Goal: Download file/media

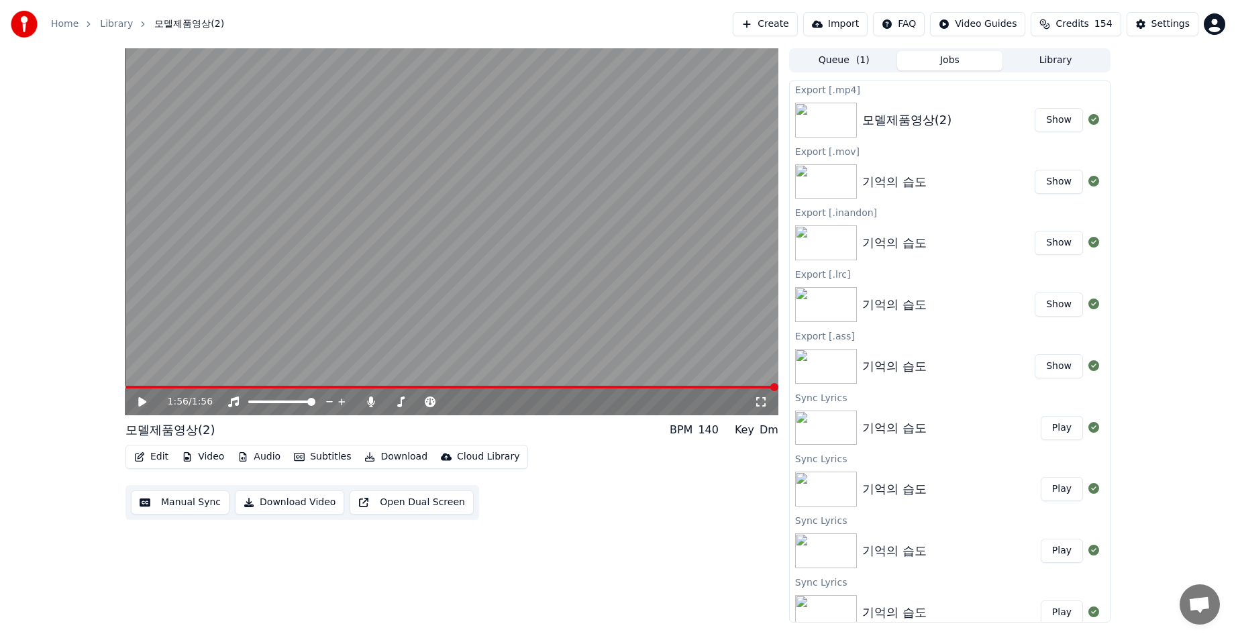
click at [46, 243] on div "1:56 / 1:56 모델제품영상(2) BPM 140 Key Dm Edit Video Audio Subtitles Download Cloud …" at bounding box center [618, 335] width 1236 height 574
click at [890, 121] on div "모델제품영상(2)" at bounding box center [907, 120] width 90 height 19
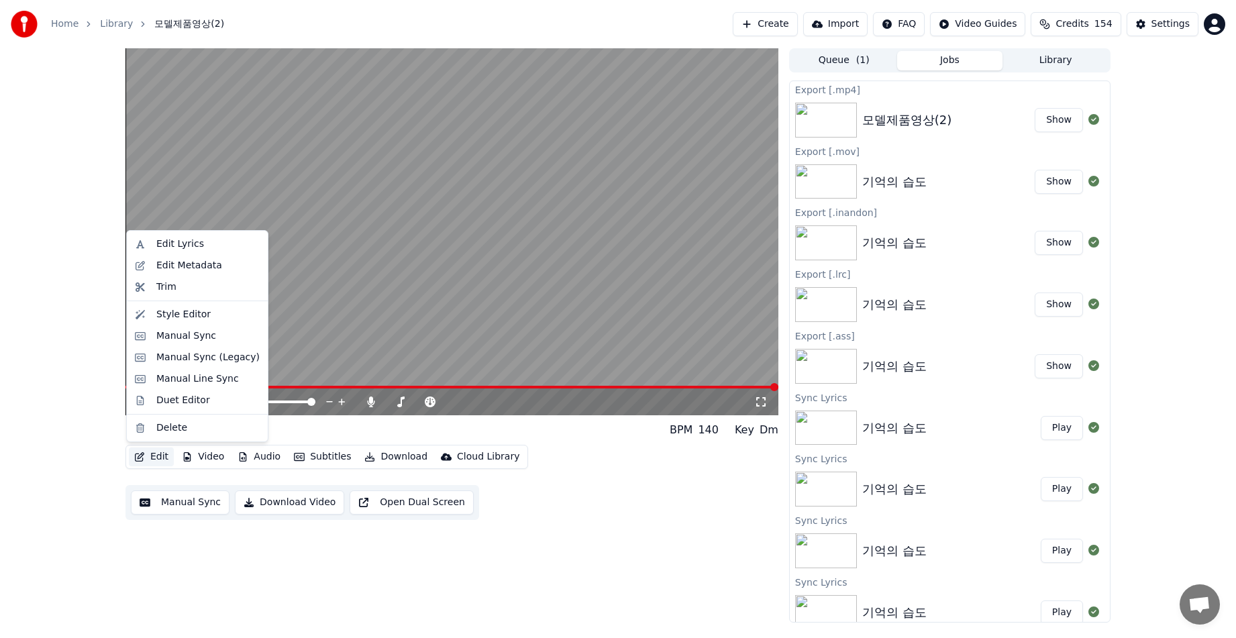
click at [153, 453] on button "Edit" at bounding box center [151, 456] width 45 height 19
click at [183, 249] on div "Edit Lyrics" at bounding box center [180, 243] width 48 height 13
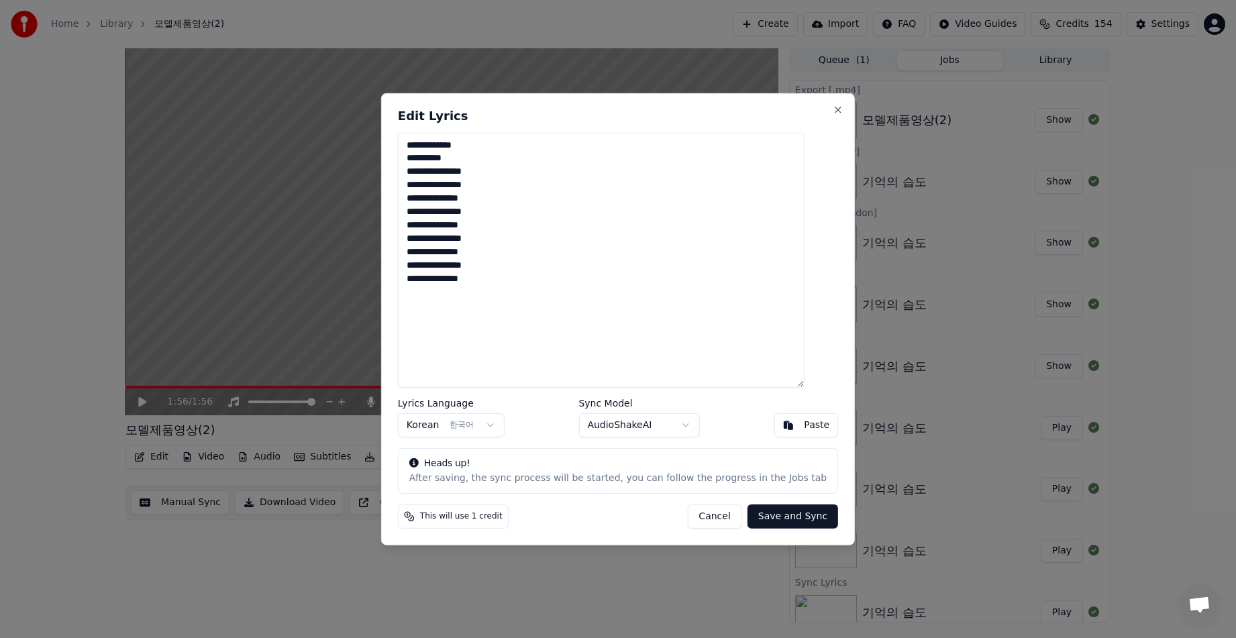
click at [790, 517] on button "Save and Sync" at bounding box center [792, 516] width 91 height 24
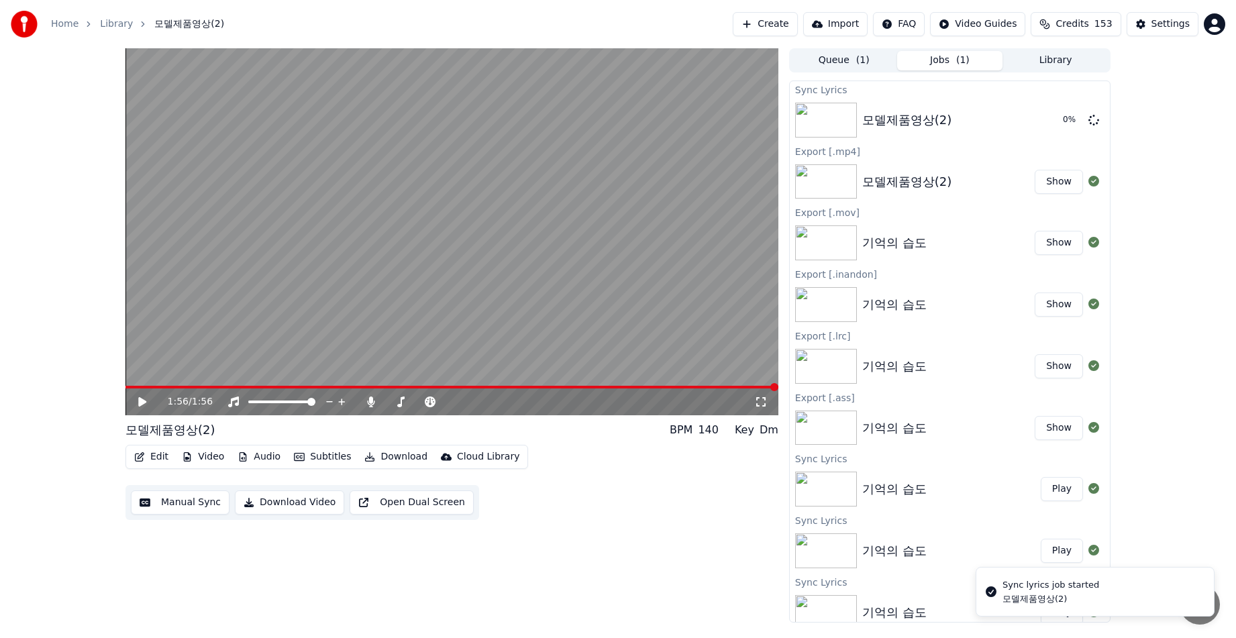
click at [304, 451] on button "Subtitles" at bounding box center [322, 456] width 68 height 19
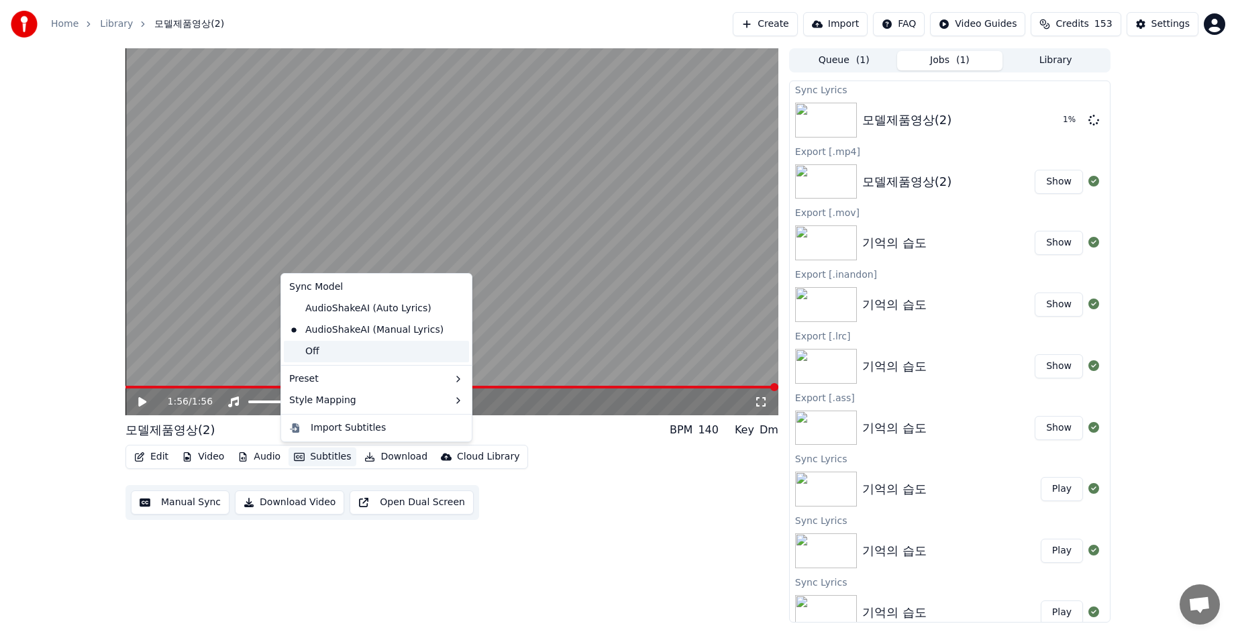
click at [311, 349] on div "Off" at bounding box center [376, 351] width 185 height 21
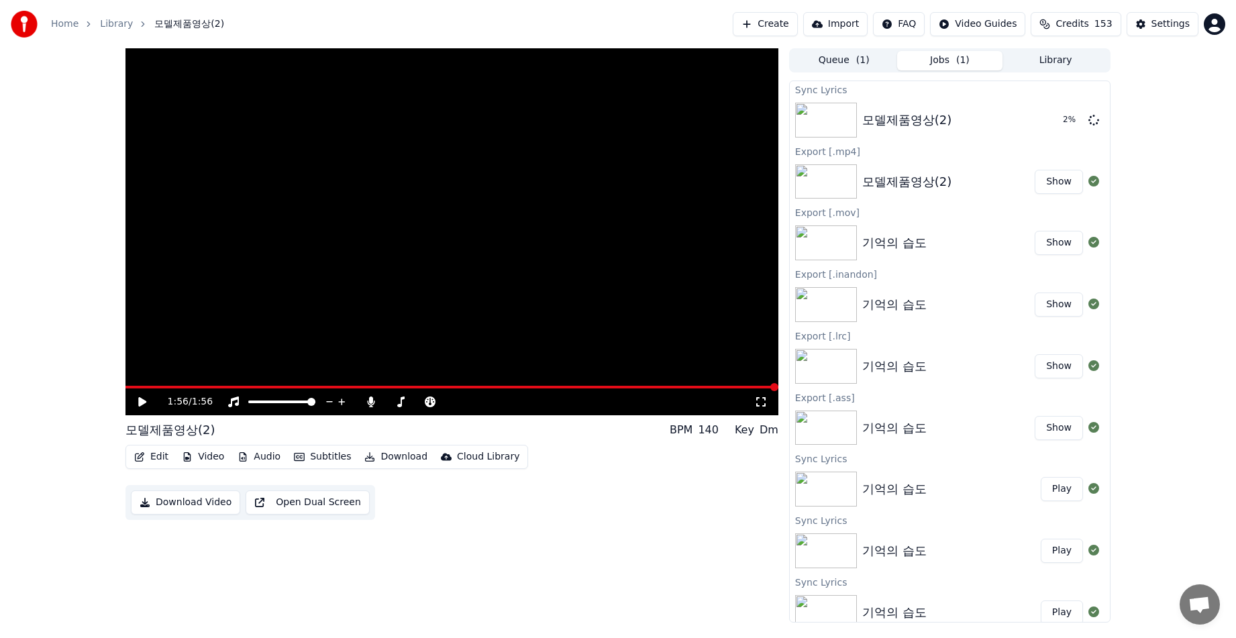
click at [138, 402] on icon at bounding box center [152, 401] width 32 height 11
click at [144, 384] on video at bounding box center [451, 231] width 653 height 367
drag, startPoint x: 142, startPoint y: 389, endPoint x: 122, endPoint y: 392, distance: 20.3
click at [122, 392] on div "1:56 / 1:56 모델제품영상(2) BPM 140 Key Dm Edit Video Audio Subtitles Download Cloud …" at bounding box center [618, 335] width 1006 height 574
click at [125, 387] on span at bounding box center [125, 387] width 0 height 3
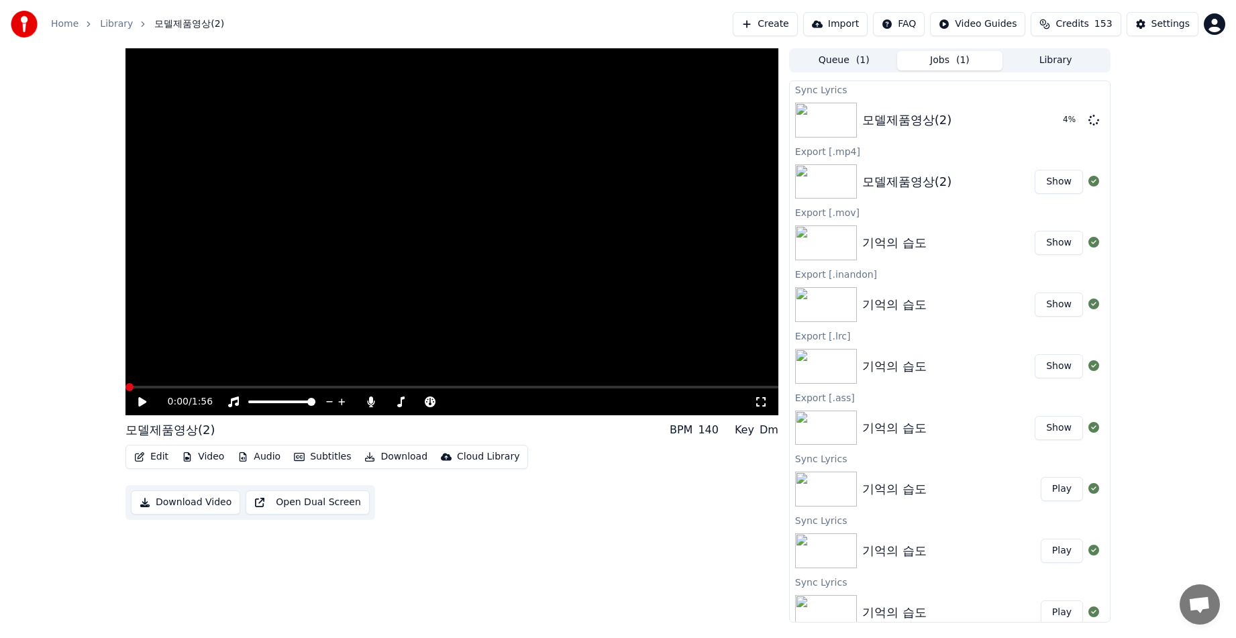
click at [136, 401] on div "0:00 / 1:56" at bounding box center [452, 401] width 642 height 13
click at [138, 401] on icon at bounding box center [152, 401] width 32 height 11
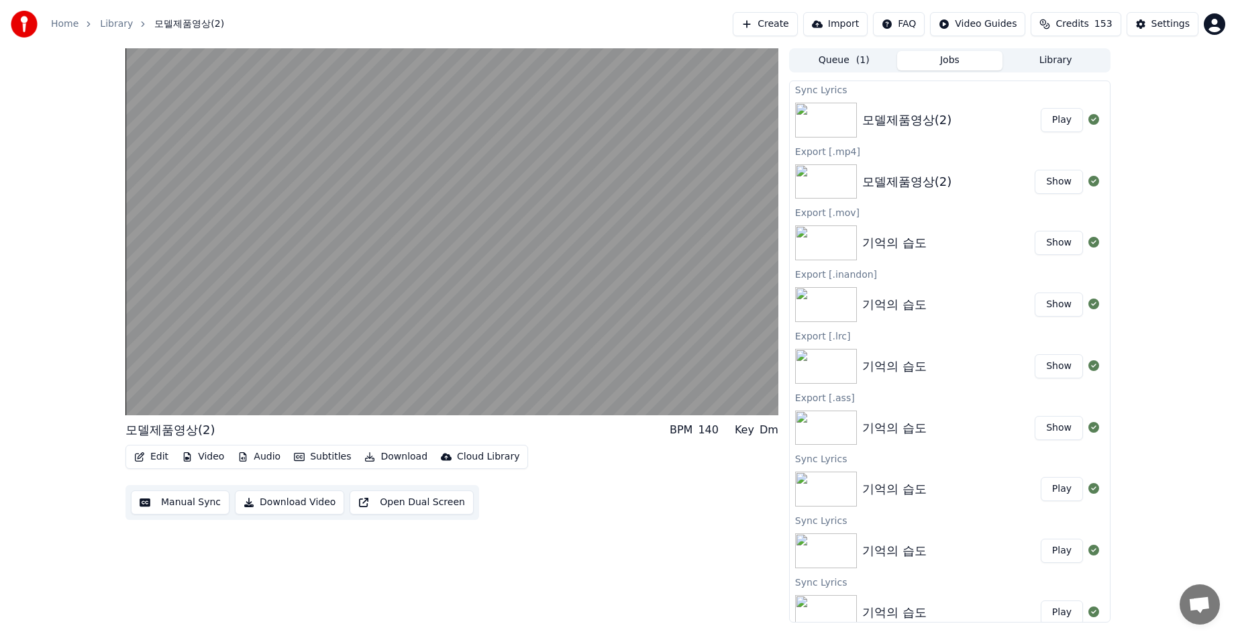
click at [319, 458] on button "Subtitles" at bounding box center [322, 456] width 68 height 19
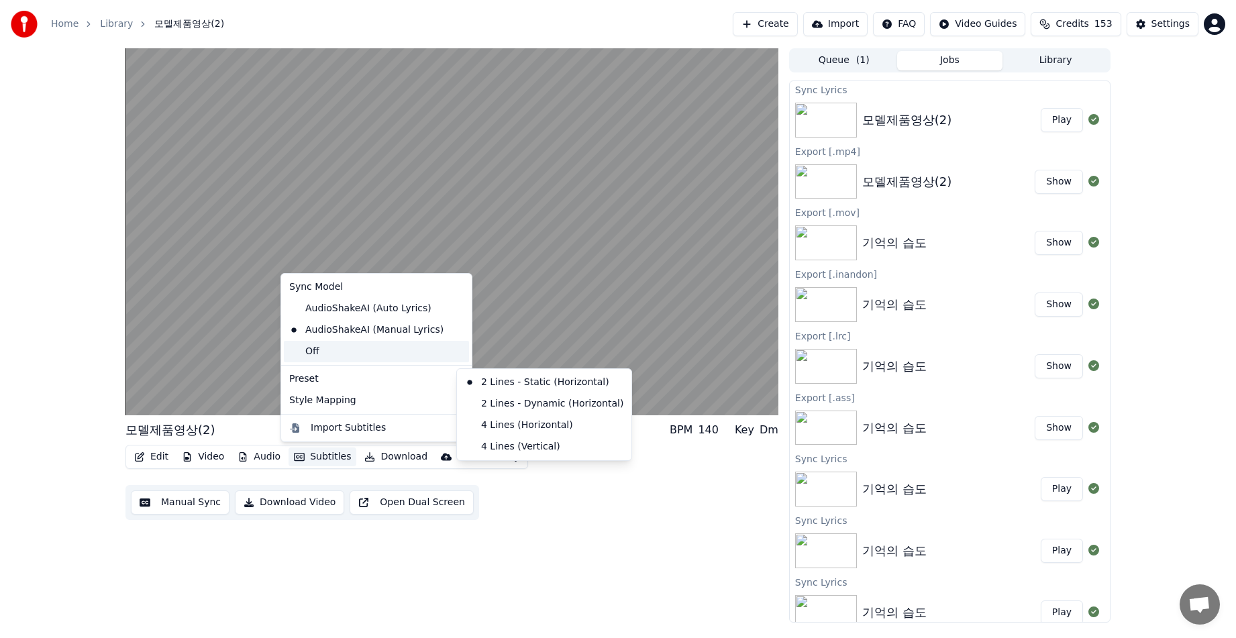
click at [324, 349] on div "Off" at bounding box center [376, 351] width 185 height 21
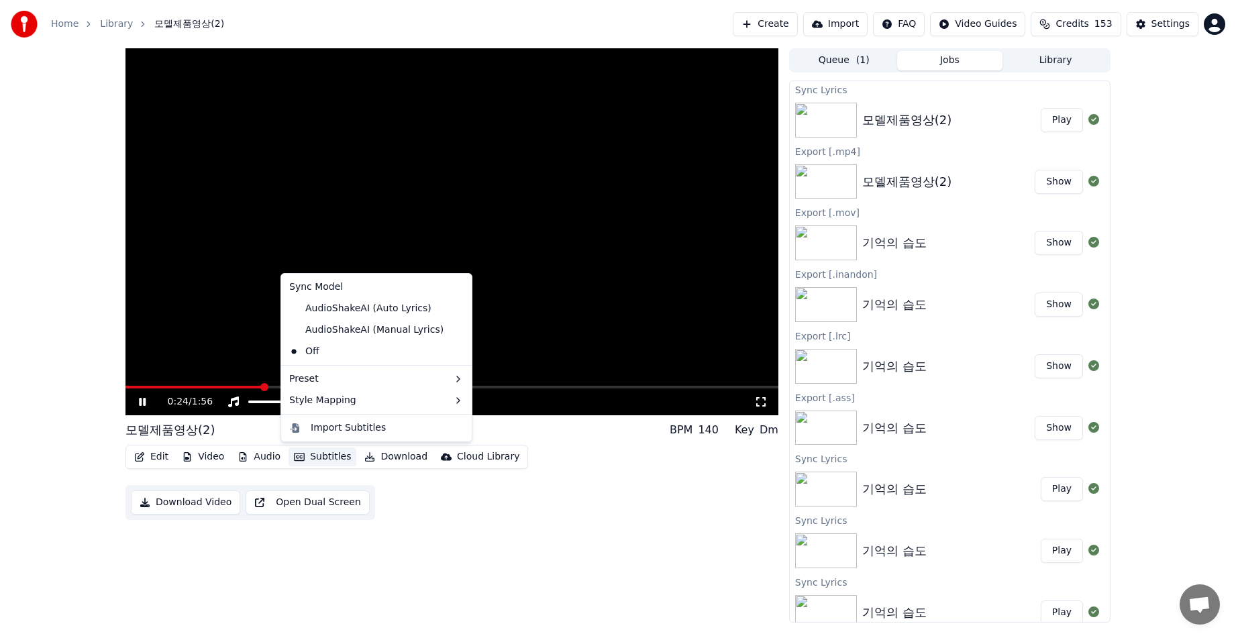
click at [329, 453] on button "Subtitles" at bounding box center [322, 456] width 68 height 19
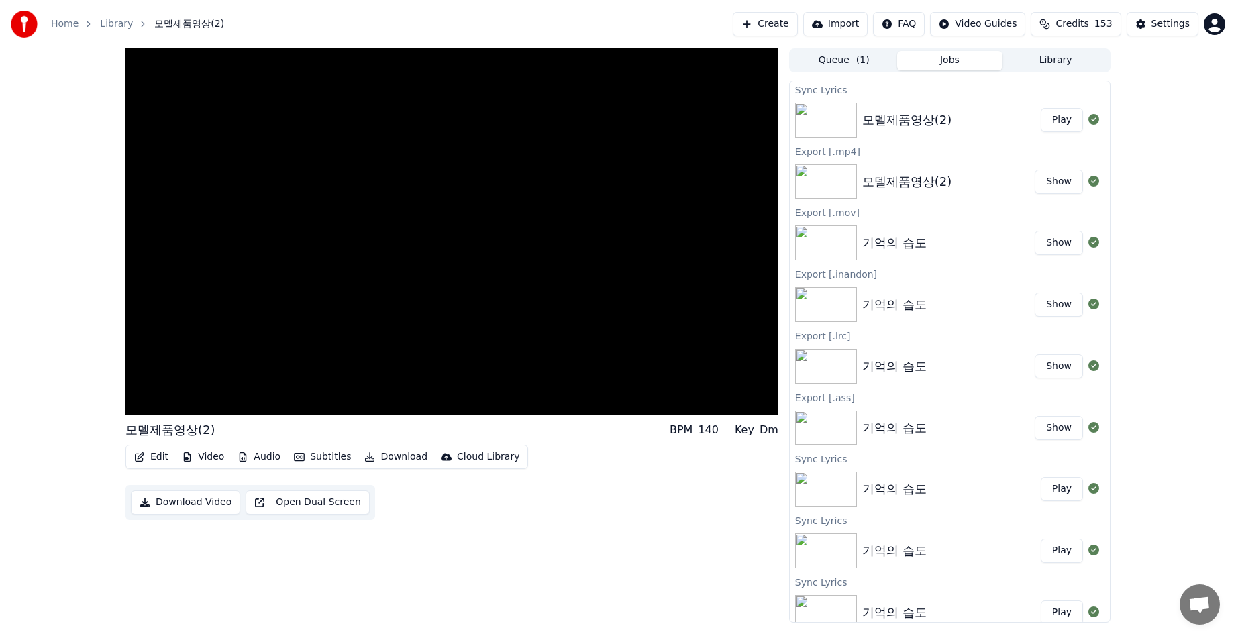
click at [387, 506] on div "모델제품영상(2) BPM 140 Key Dm Edit Video Audio Subtitles Download Cloud Library Down…" at bounding box center [451, 335] width 653 height 574
click at [141, 456] on icon "button" at bounding box center [139, 456] width 11 height 9
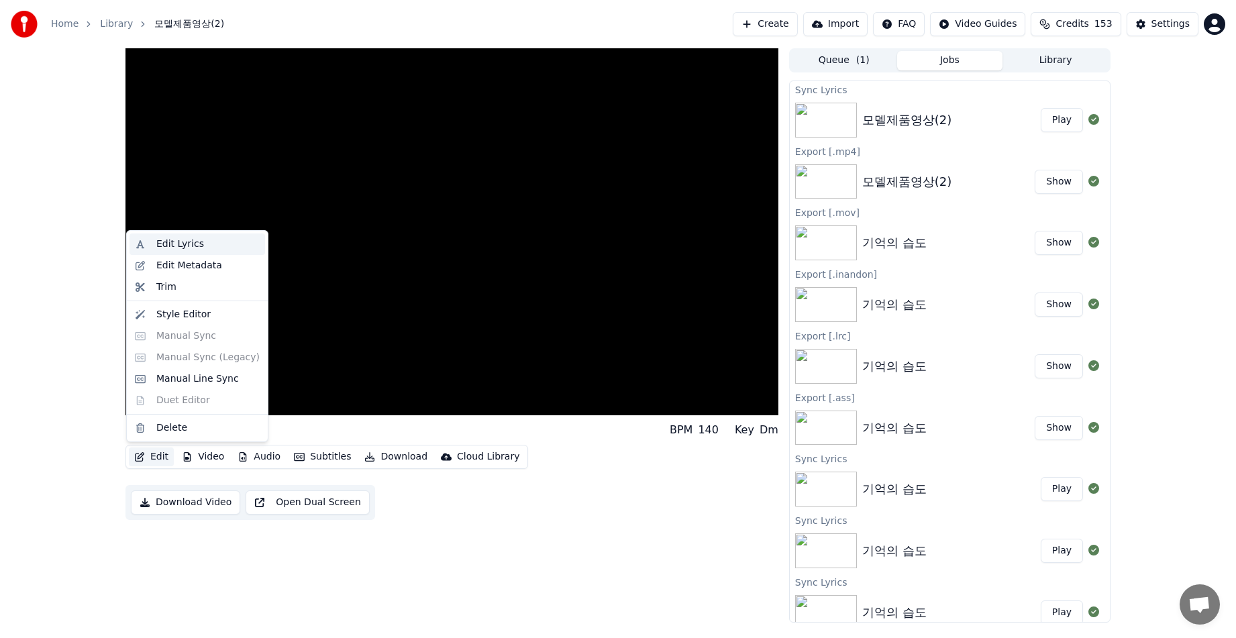
click at [195, 245] on div "Edit Lyrics" at bounding box center [180, 243] width 48 height 13
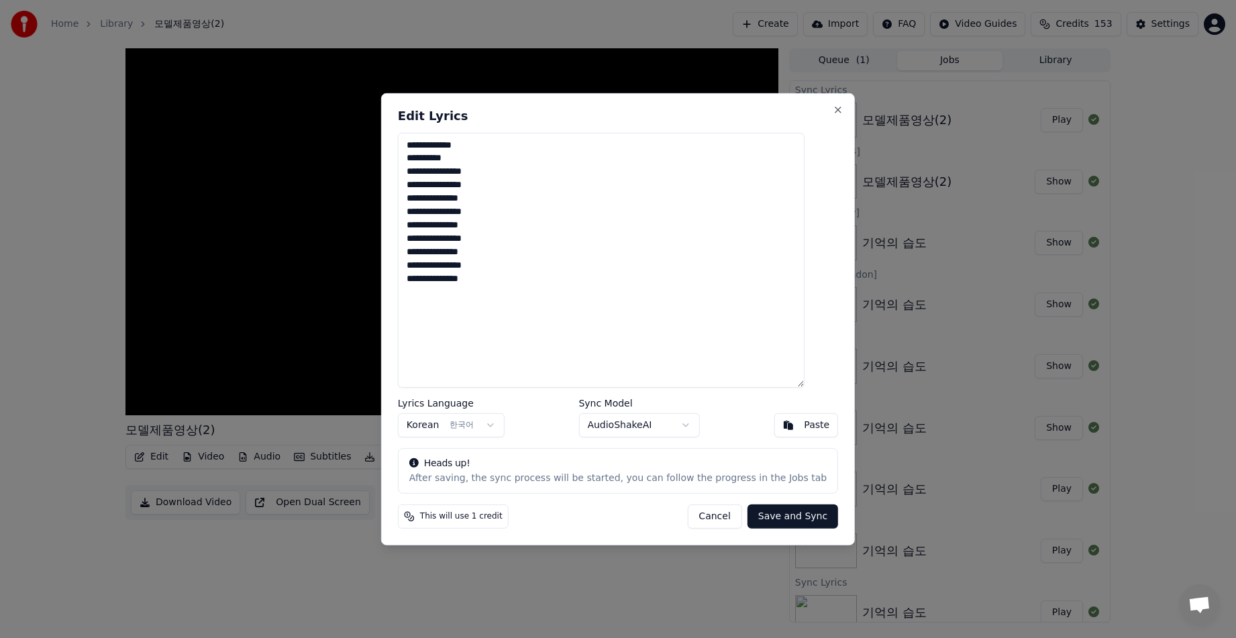
click at [784, 519] on button "Save and Sync" at bounding box center [792, 516] width 91 height 24
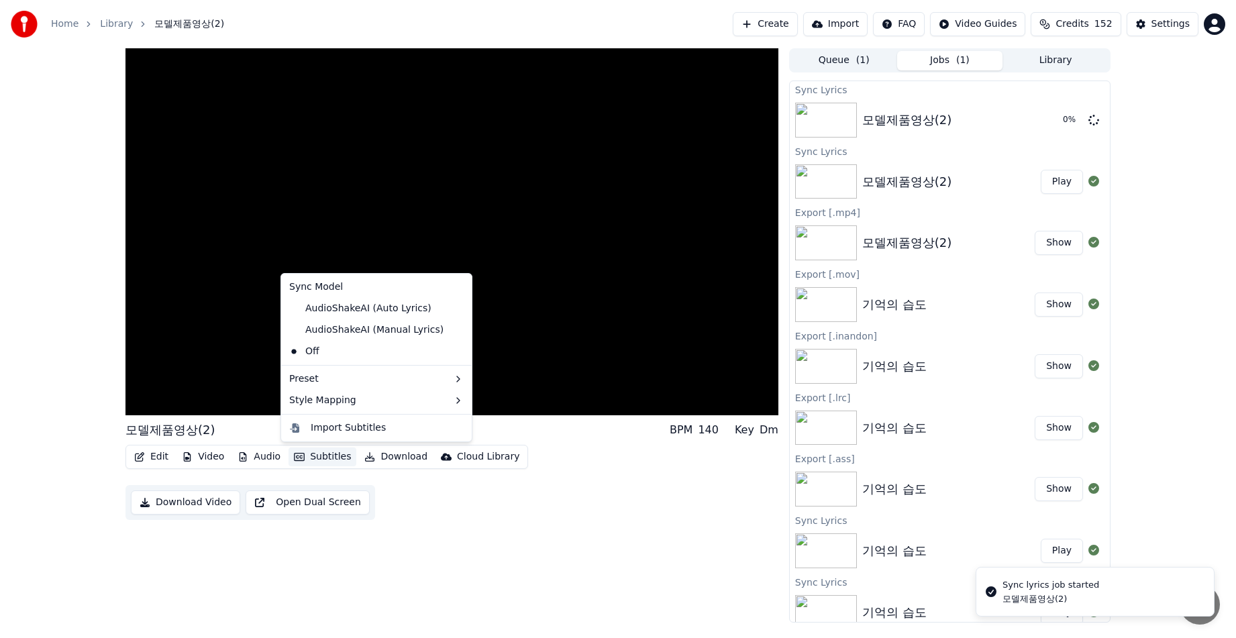
click at [327, 461] on button "Subtitles" at bounding box center [322, 456] width 68 height 19
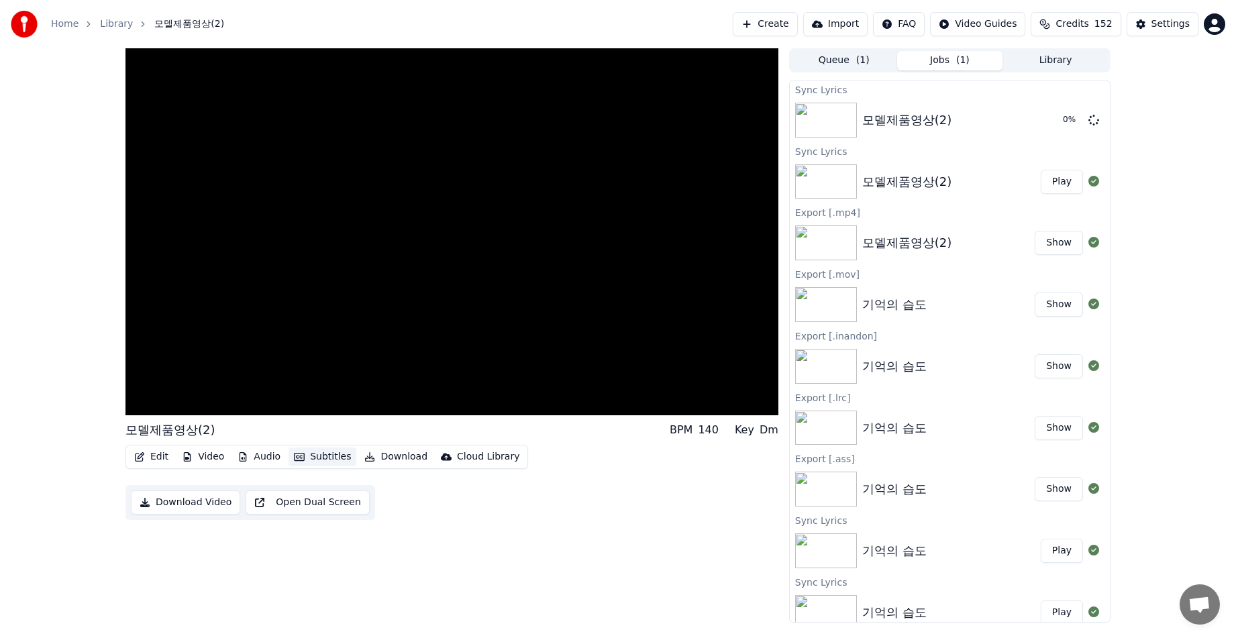
click at [327, 461] on button "Subtitles" at bounding box center [322, 456] width 68 height 19
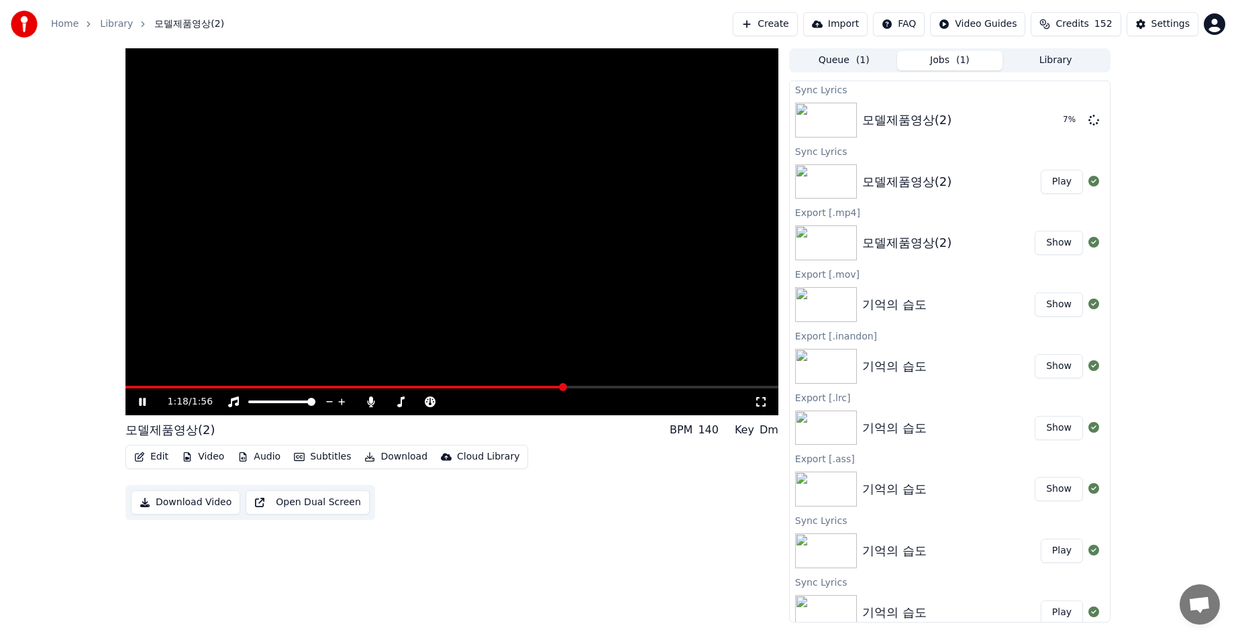
click at [908, 247] on div "모델제품영상(2)" at bounding box center [907, 242] width 90 height 19
click at [1036, 242] on button "Show" at bounding box center [1058, 243] width 48 height 24
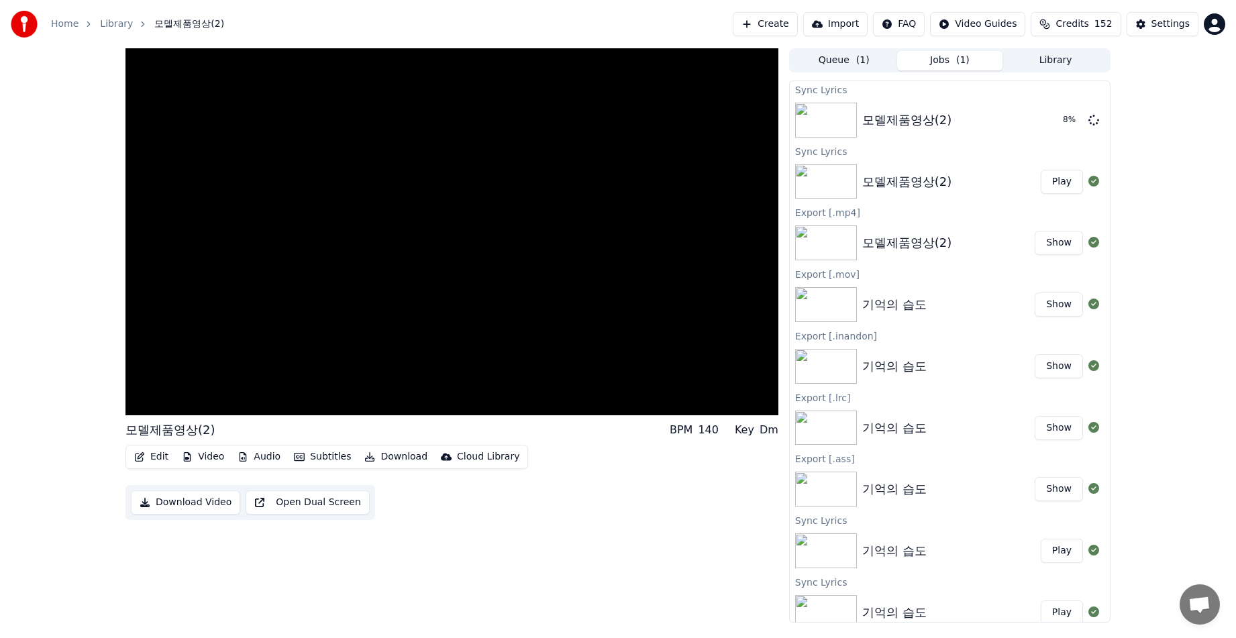
click at [1199, 350] on div "모델제품영상(2) BPM 140 Key Dm Edit Video Audio Subtitles Download Cloud Library Down…" at bounding box center [618, 335] width 1236 height 574
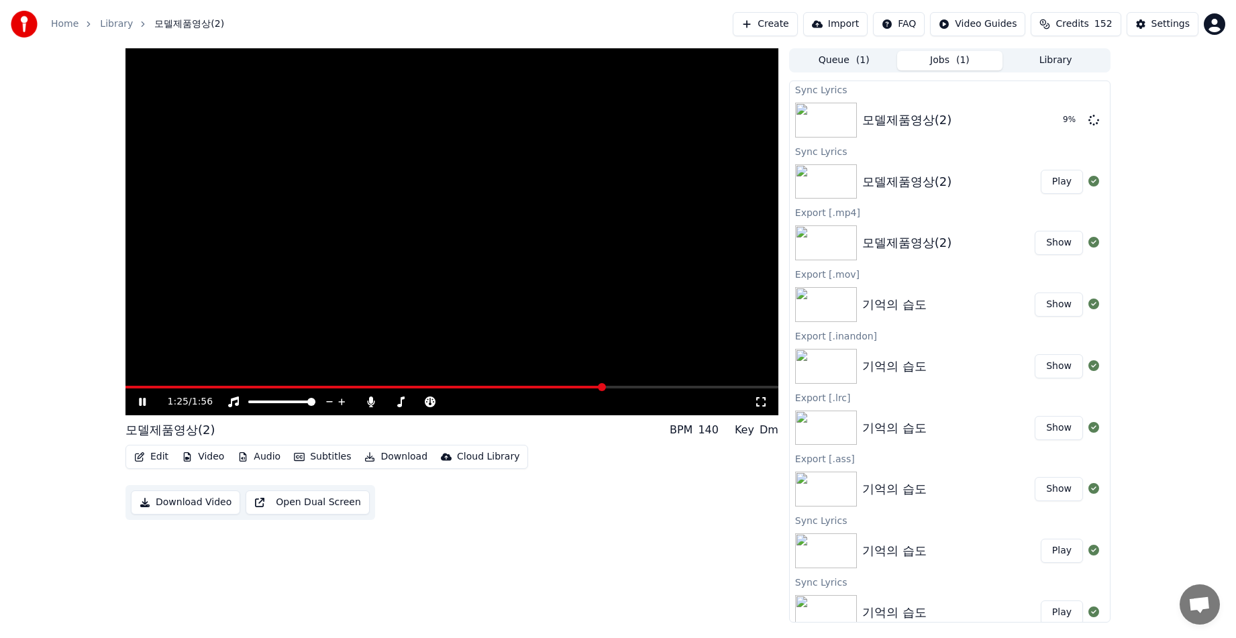
click at [134, 399] on div "1:25 / 1:56" at bounding box center [452, 401] width 642 height 13
click at [142, 399] on icon at bounding box center [152, 401] width 32 height 11
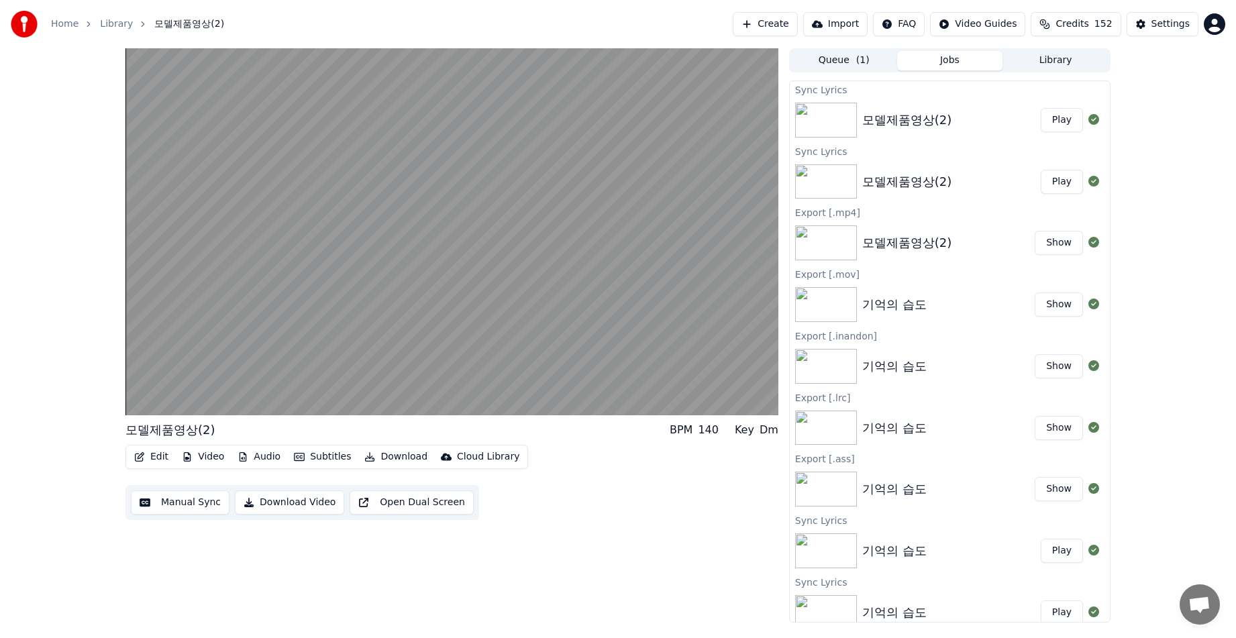
click at [1226, 168] on div "모델제품영상(2) BPM 140 Key Dm Edit Video Audio Subtitles Download Cloud Library Manu…" at bounding box center [618, 335] width 1236 height 574
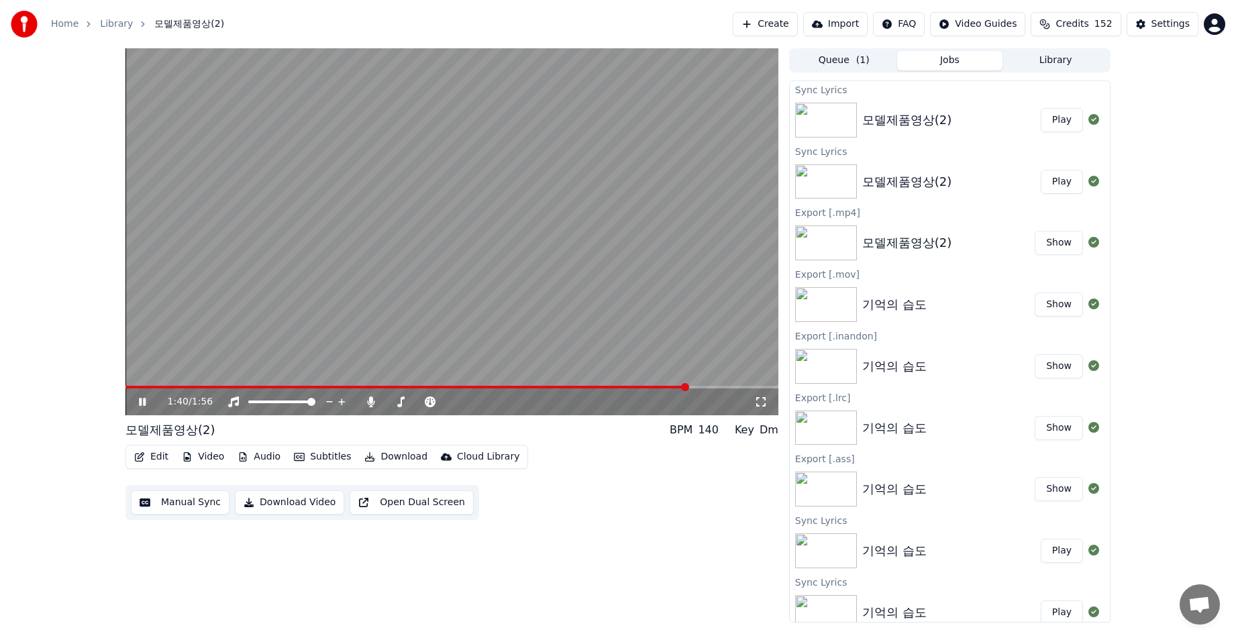
click at [904, 125] on div "모델제품영상(2)" at bounding box center [907, 120] width 90 height 19
click at [289, 386] on span at bounding box center [414, 387] width 578 height 3
click at [1045, 123] on button "Play" at bounding box center [1061, 120] width 42 height 24
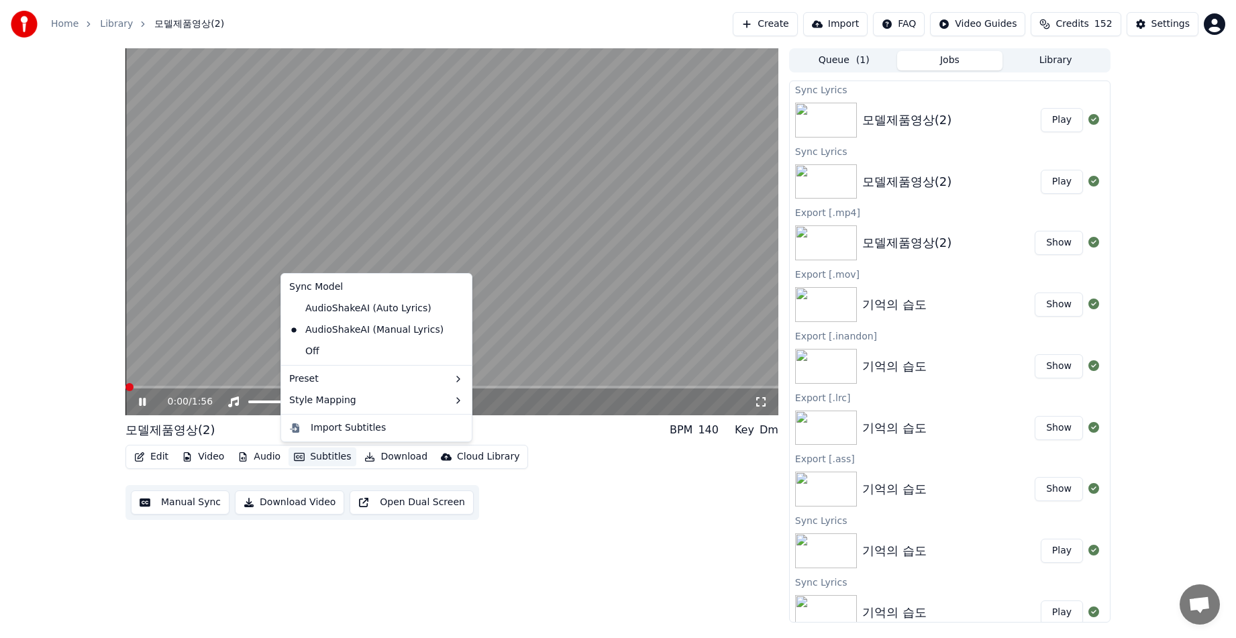
click at [315, 458] on button "Subtitles" at bounding box center [322, 456] width 68 height 19
click at [309, 351] on div "Off" at bounding box center [376, 351] width 185 height 21
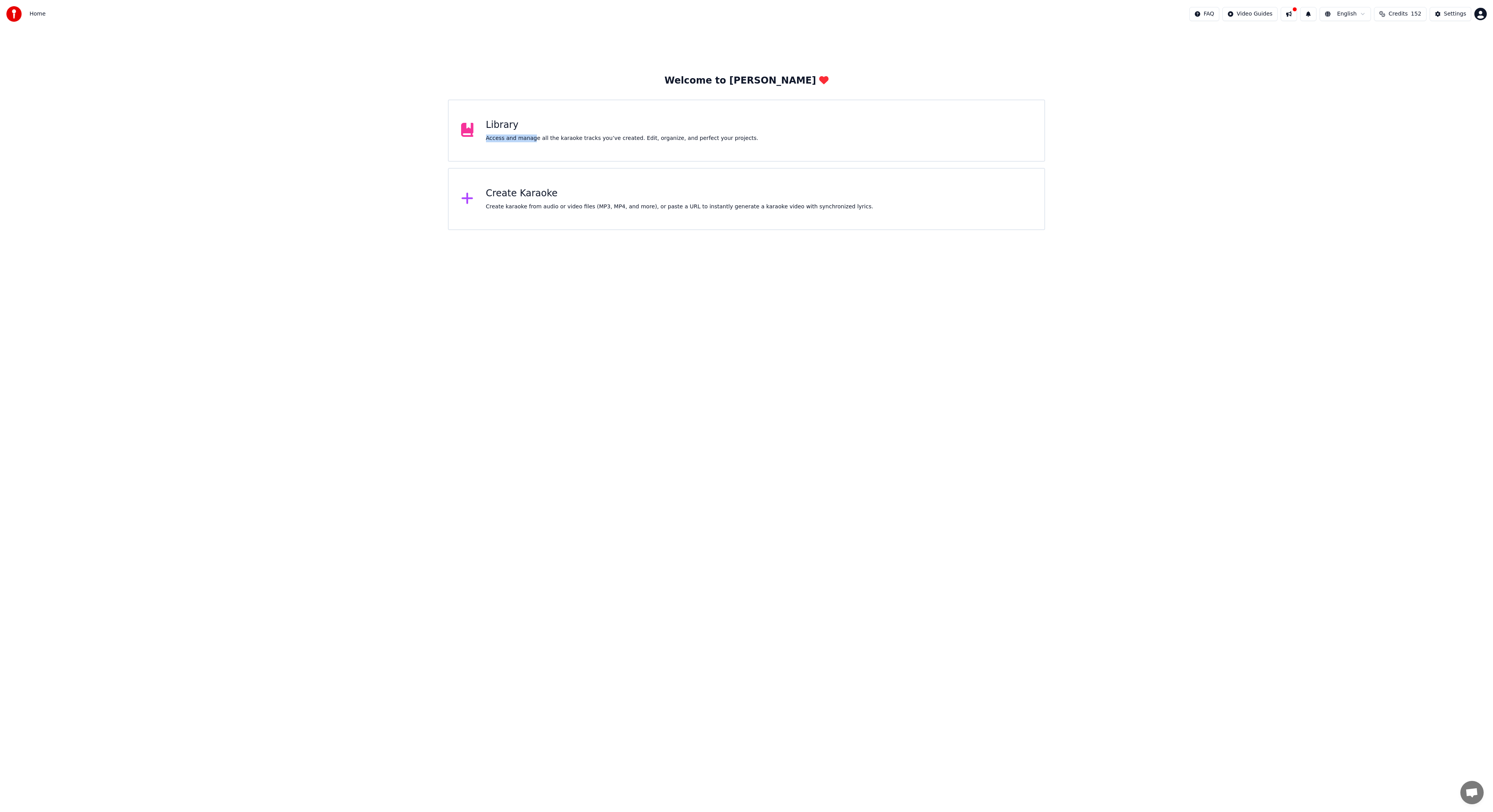
click at [533, 134] on div "Library Access and manage all the karaoke tracks you’ve created. Edit, organize…" at bounding box center [622, 130] width 272 height 23
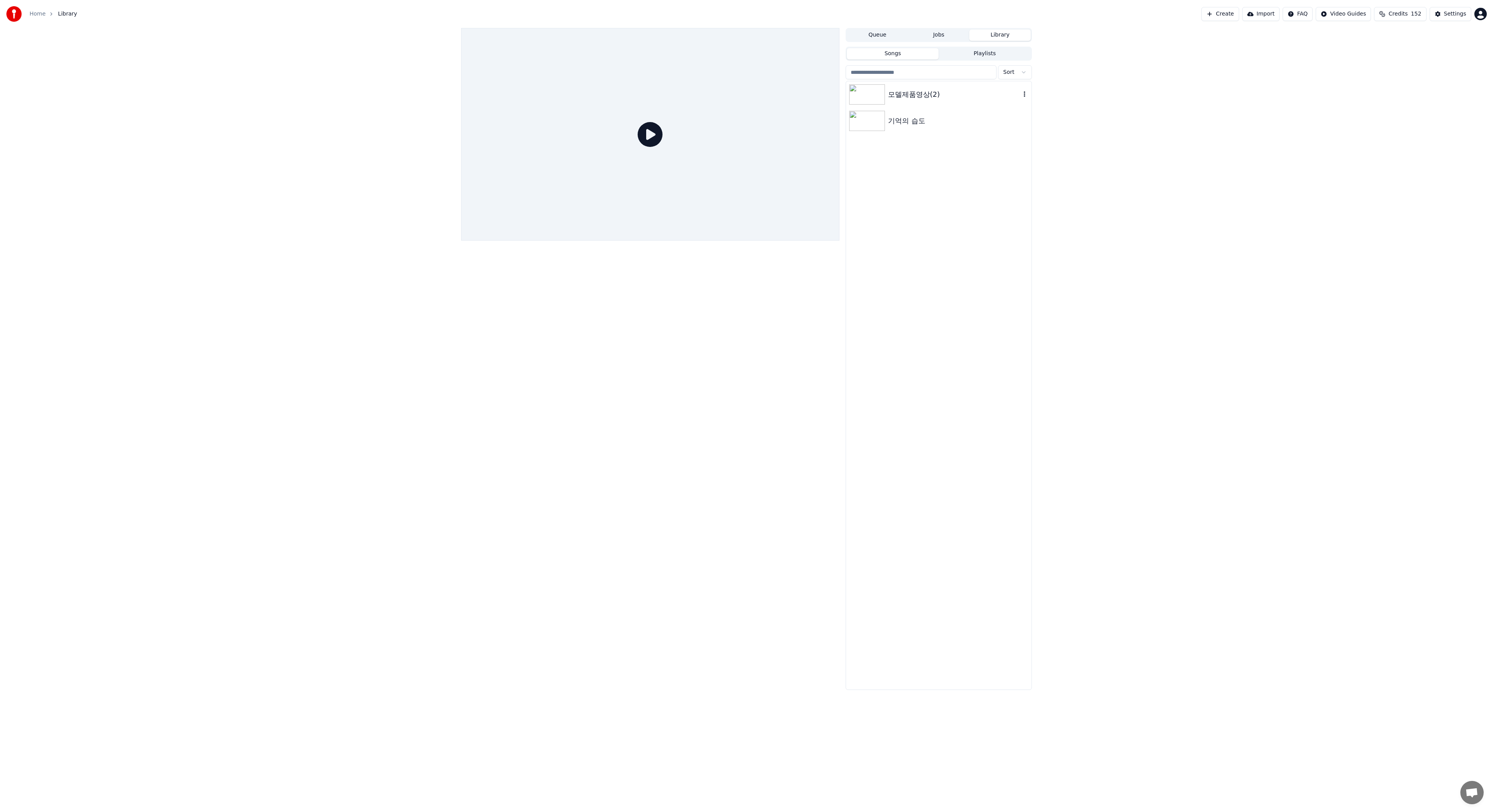
click at [905, 92] on div "모델제품영상(2)" at bounding box center [954, 94] width 133 height 11
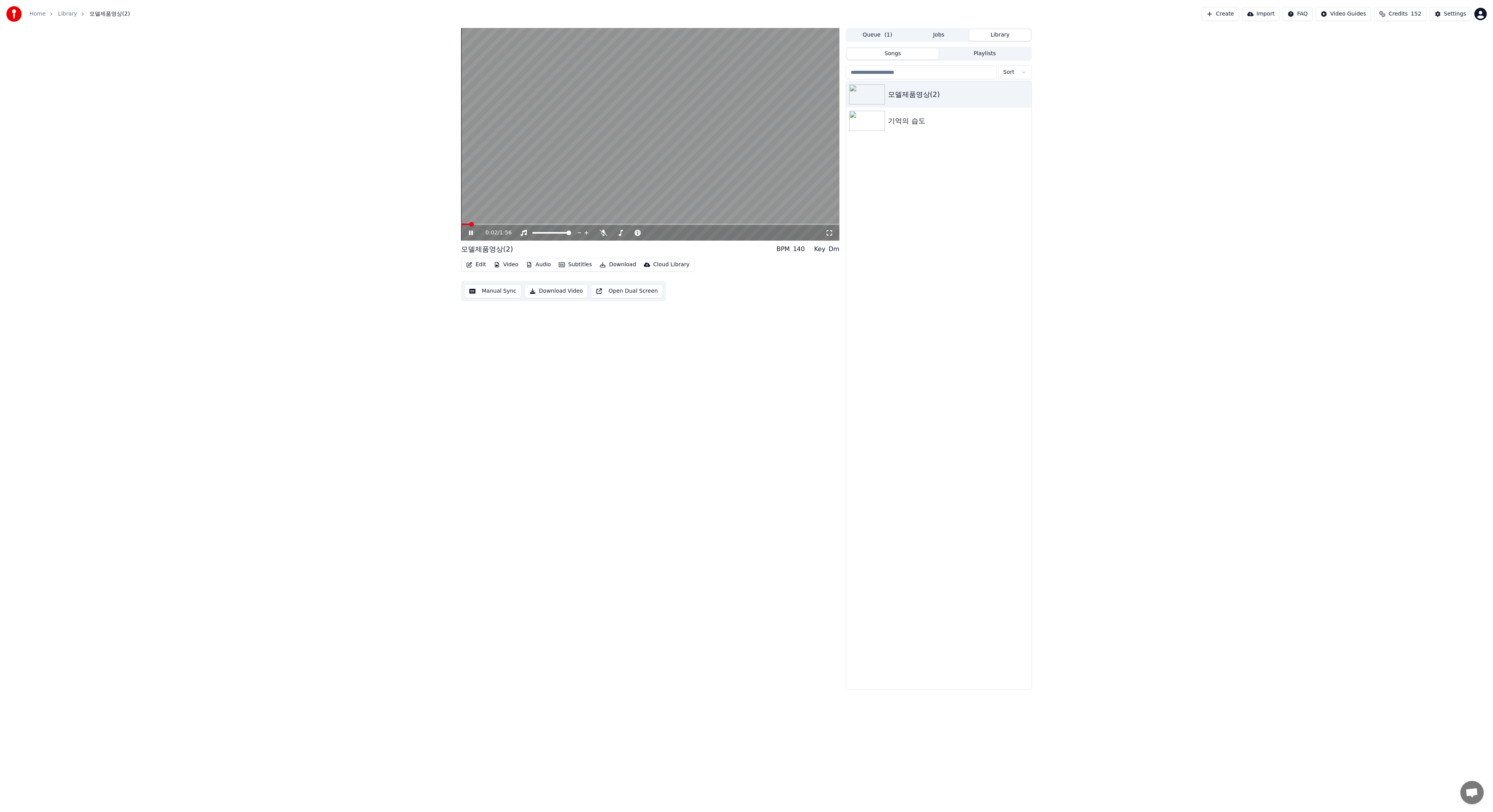
click at [574, 265] on button "Subtitles" at bounding box center [576, 264] width 39 height 11
click at [571, 318] on div "Off" at bounding box center [606, 318] width 107 height 12
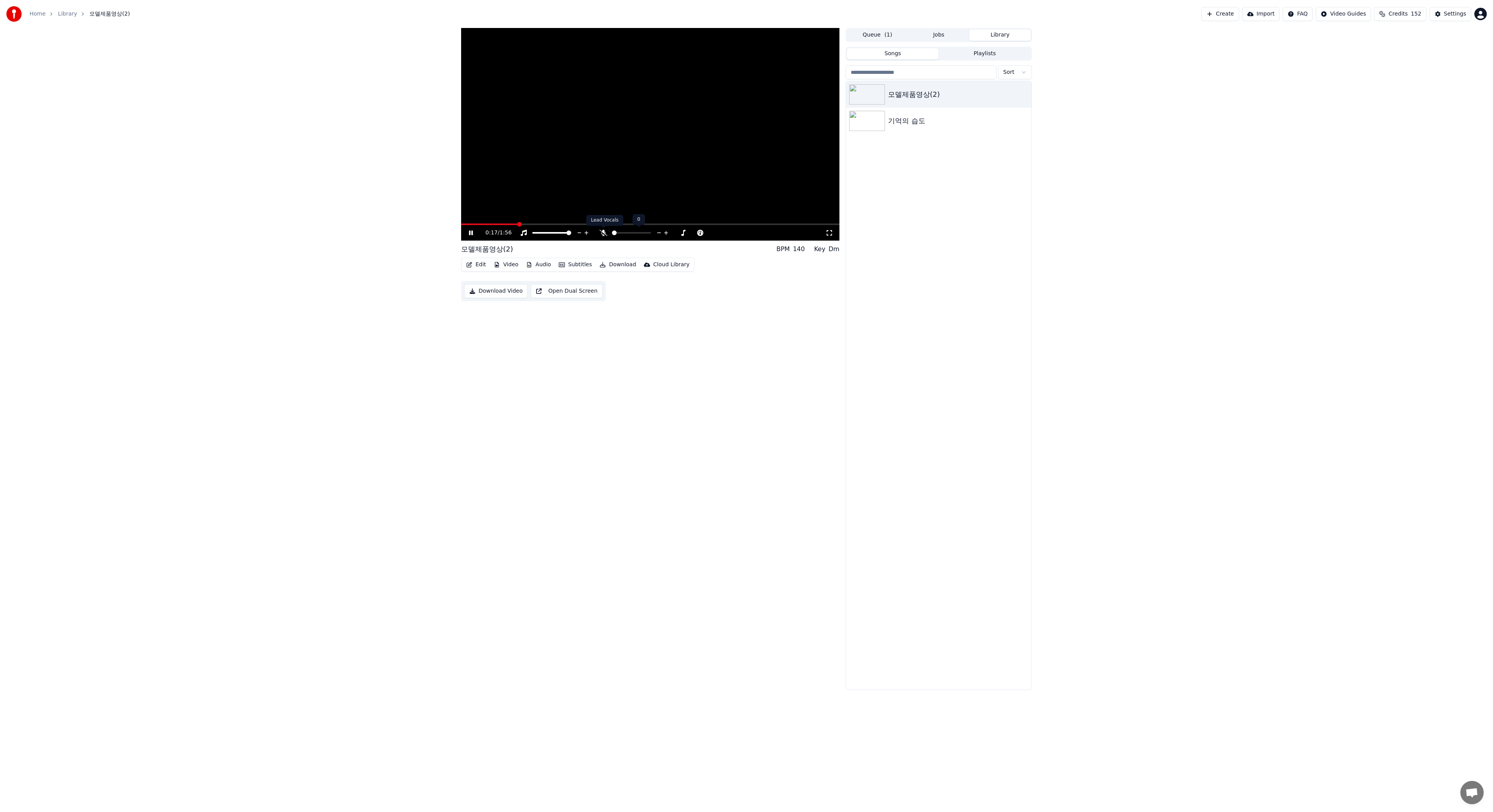
click at [602, 232] on icon at bounding box center [603, 232] width 8 height 6
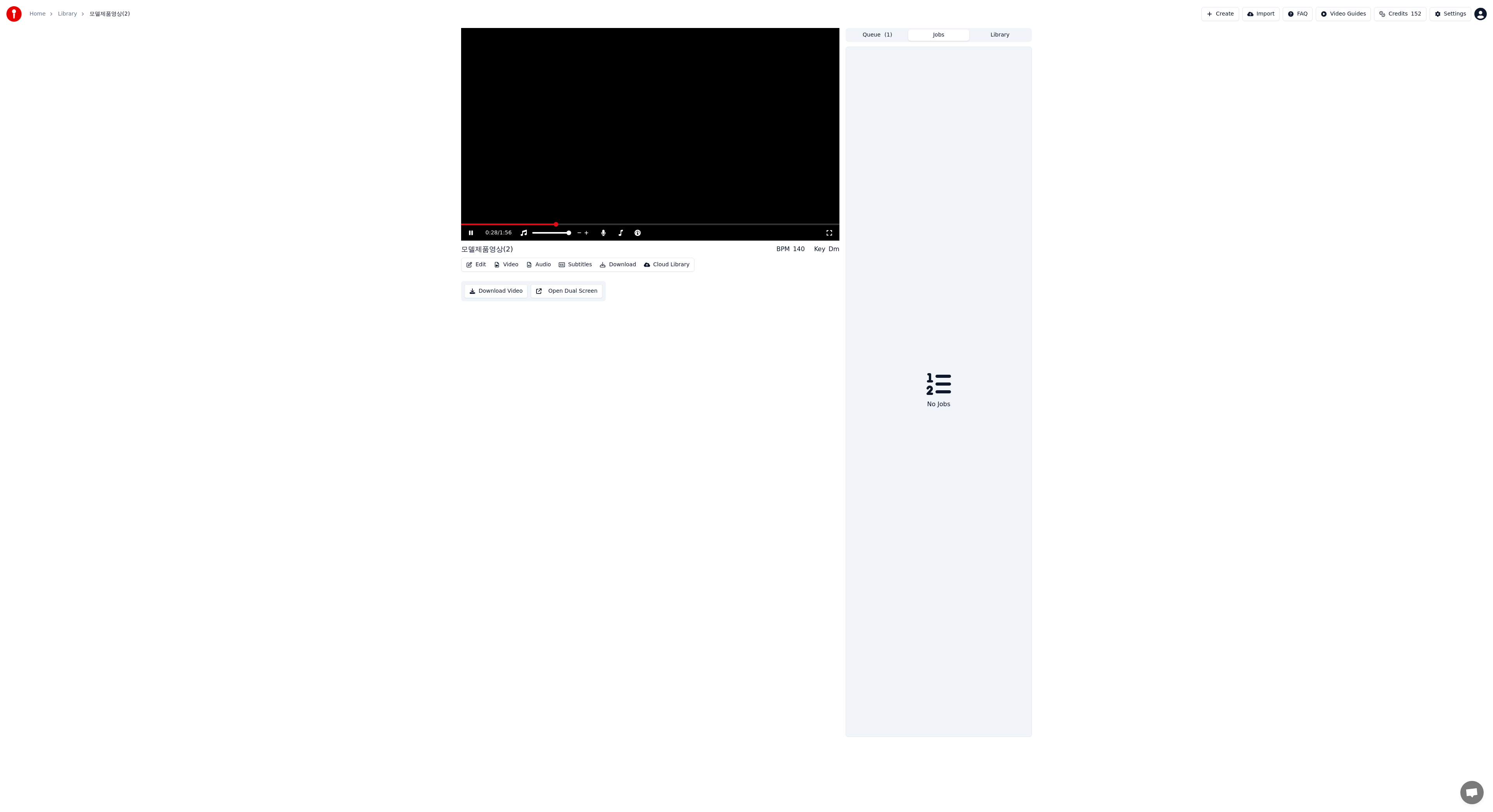
click at [937, 37] on button "Jobs" at bounding box center [939, 35] width 61 height 11
click at [880, 34] on button "Queue ( 1 )" at bounding box center [877, 35] width 61 height 11
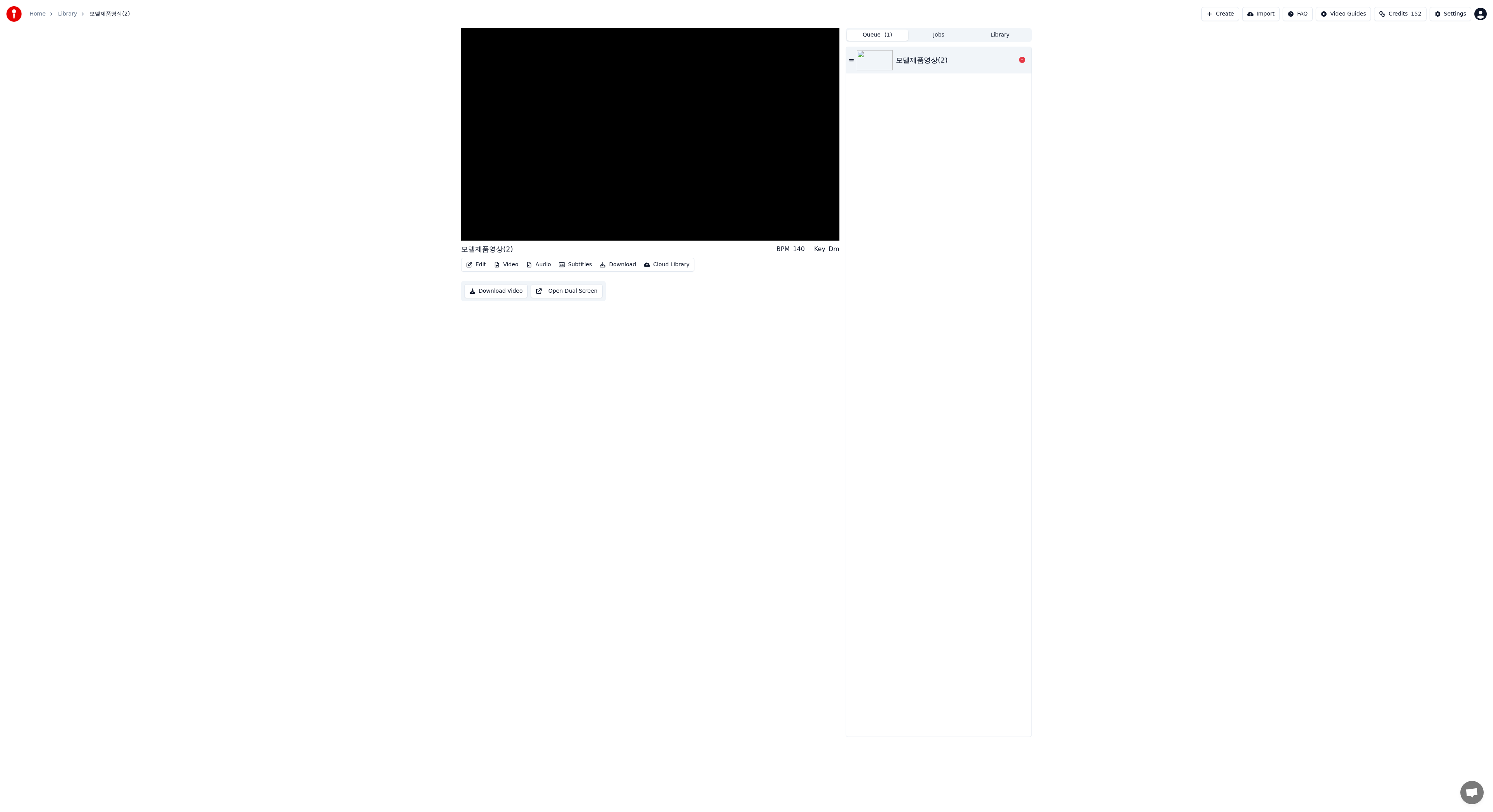
click at [921, 59] on div "모델제품영상(2)" at bounding box center [922, 60] width 52 height 11
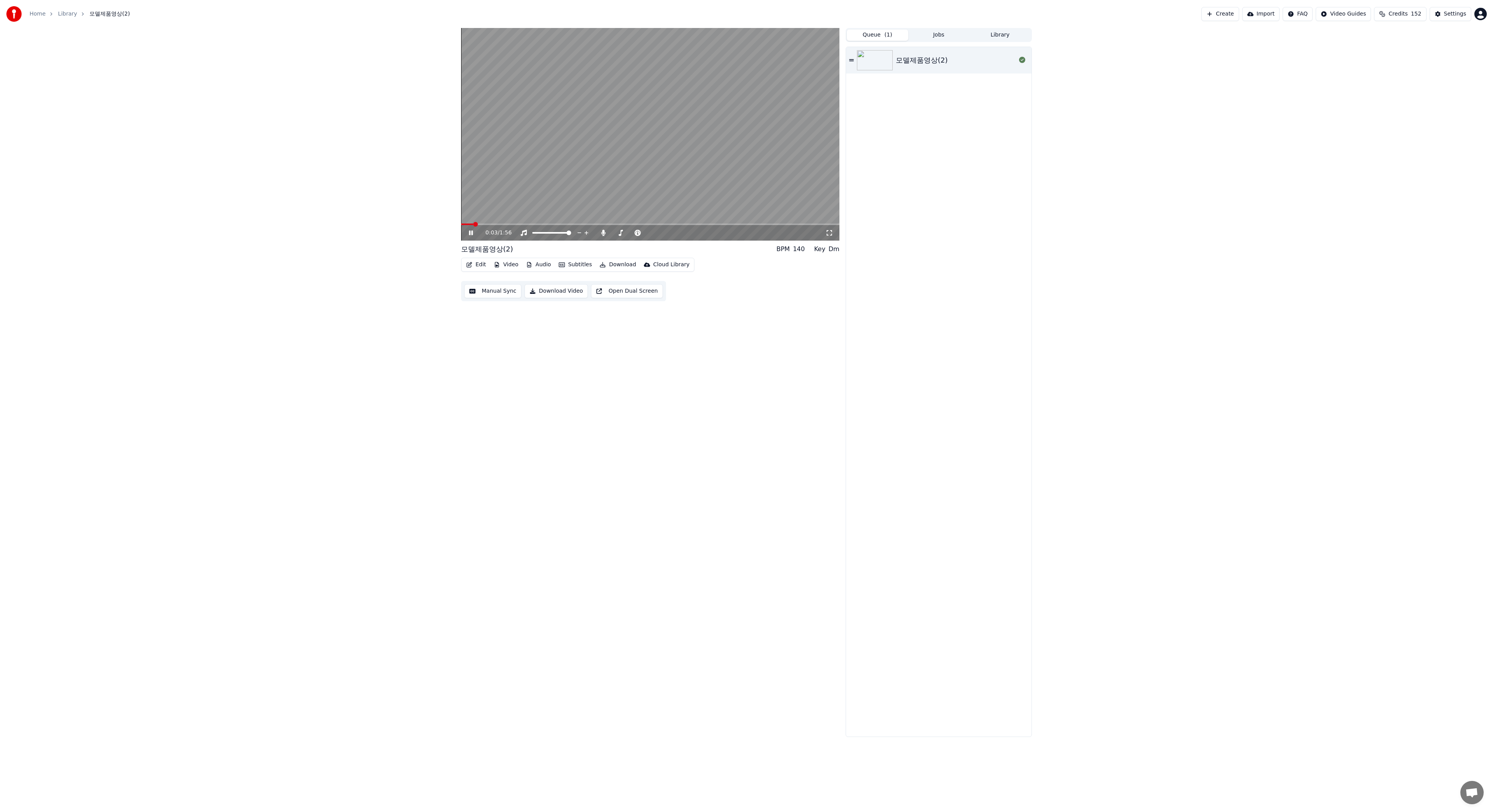
click at [515, 223] on video at bounding box center [650, 134] width 378 height 213
click at [517, 223] on video at bounding box center [650, 134] width 378 height 213
click at [519, 223] on video at bounding box center [650, 134] width 378 height 213
click at [519, 224] on span at bounding box center [650, 224] width 378 height 2
click at [472, 231] on icon at bounding box center [476, 232] width 19 height 6
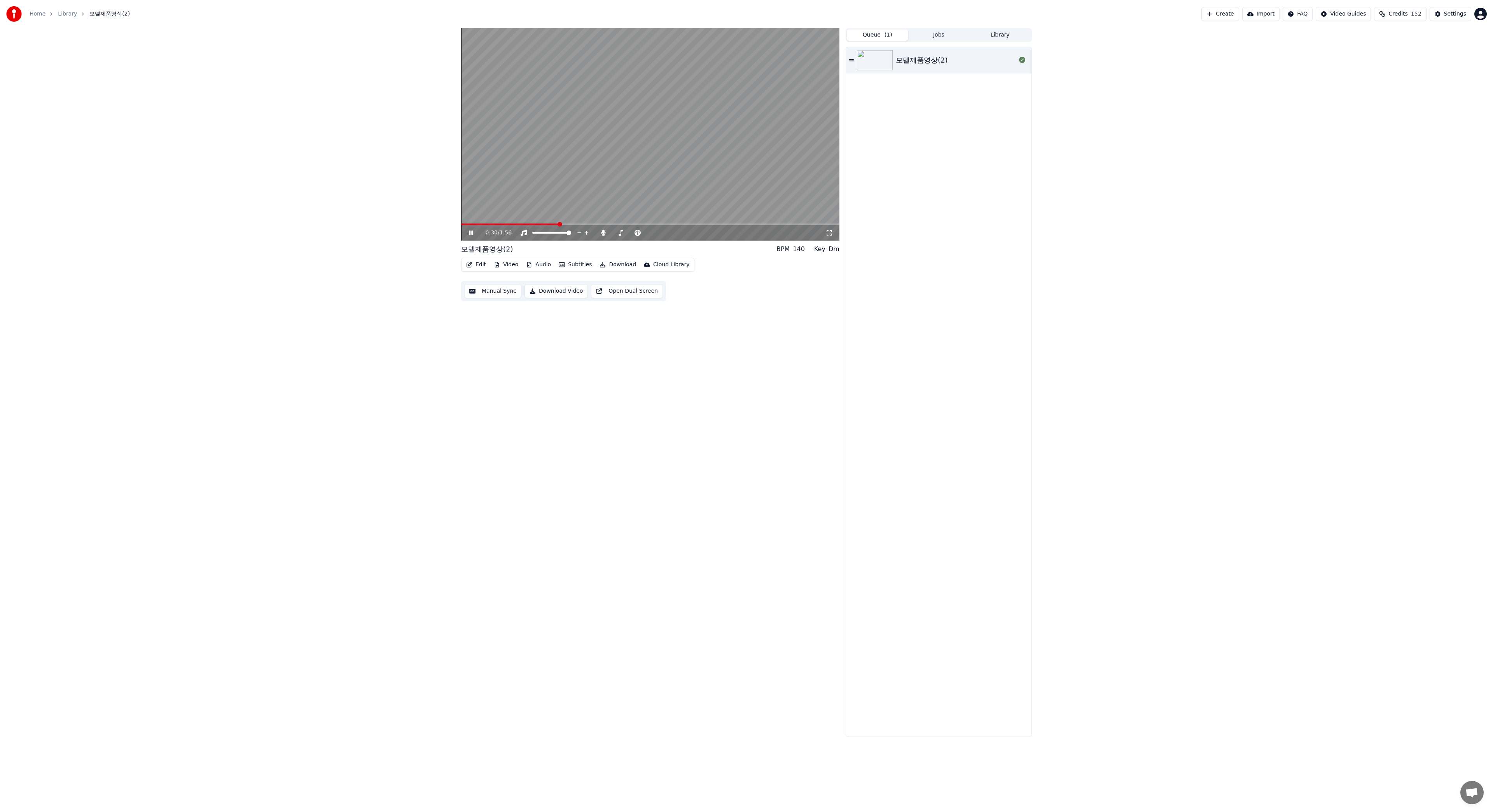
click at [559, 224] on span at bounding box center [650, 224] width 378 height 2
click at [1349, 12] on html "Home Library 모델제품영상(2) Create Import FAQ Video Guides Credits 152 Settings 모델제품…" at bounding box center [746, 406] width 1493 height 812
click at [1357, 32] on div "Quick Start Guide" at bounding box center [1353, 30] width 54 height 12
click at [561, 291] on button "Download Video" at bounding box center [556, 291] width 63 height 14
